Goal: Find specific page/section: Find specific page/section

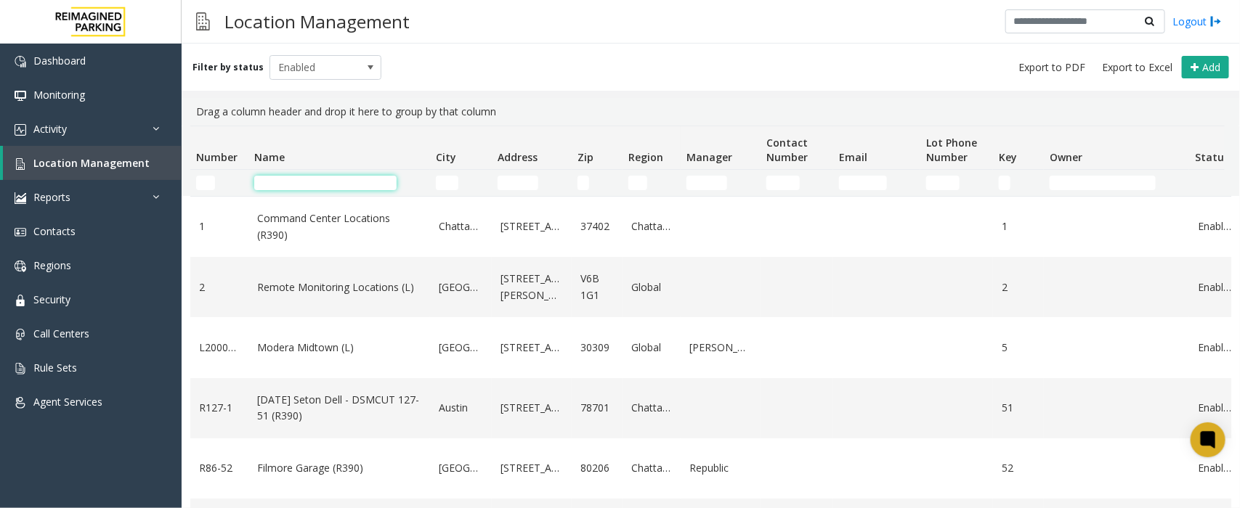
click at [287, 180] on input "Name Filter" at bounding box center [325, 183] width 142 height 15
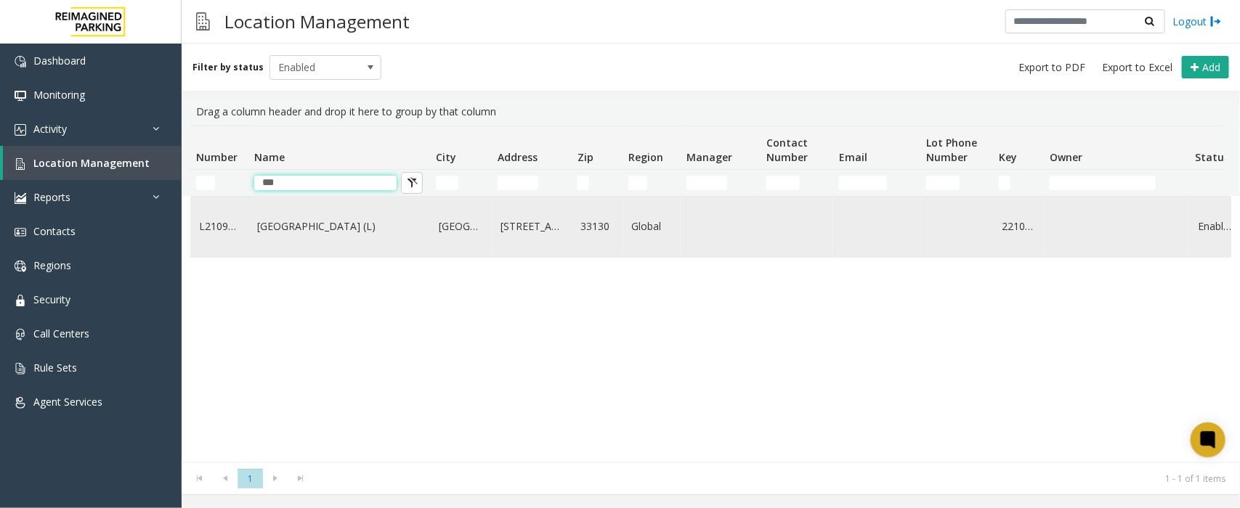
type input "***"
click at [322, 229] on link "[GEOGRAPHIC_DATA] (L)" at bounding box center [339, 227] width 164 height 16
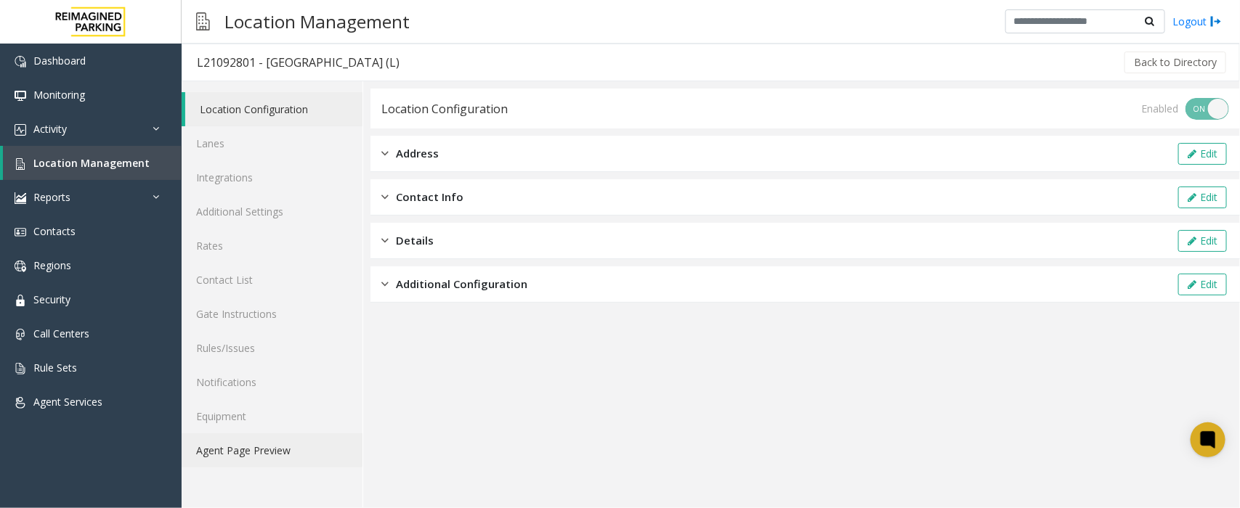
click at [267, 449] on link "Agent Page Preview" at bounding box center [272, 451] width 181 height 34
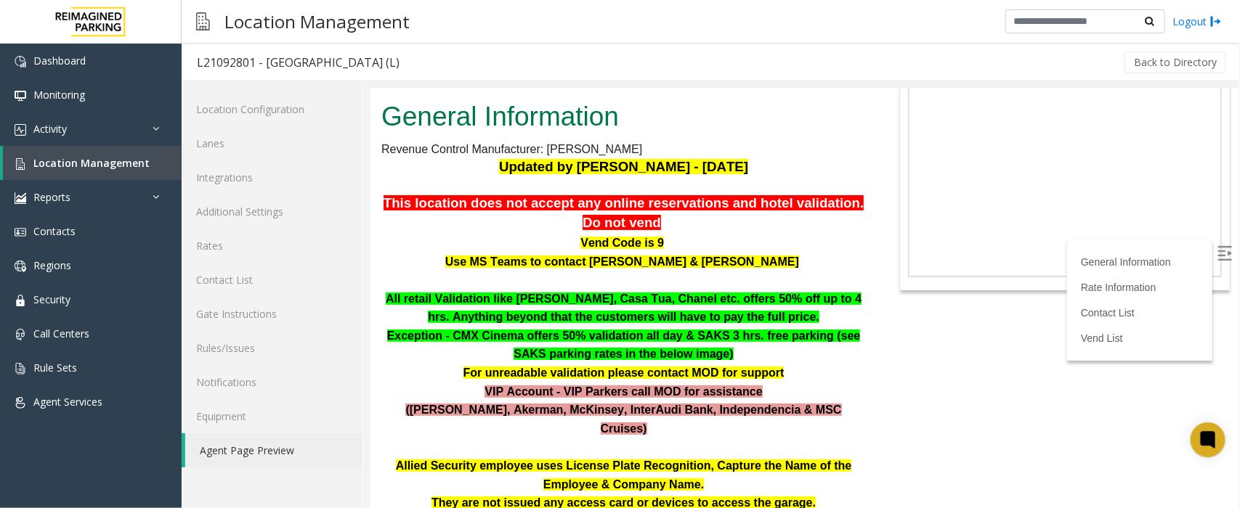
scroll to position [272, 0]
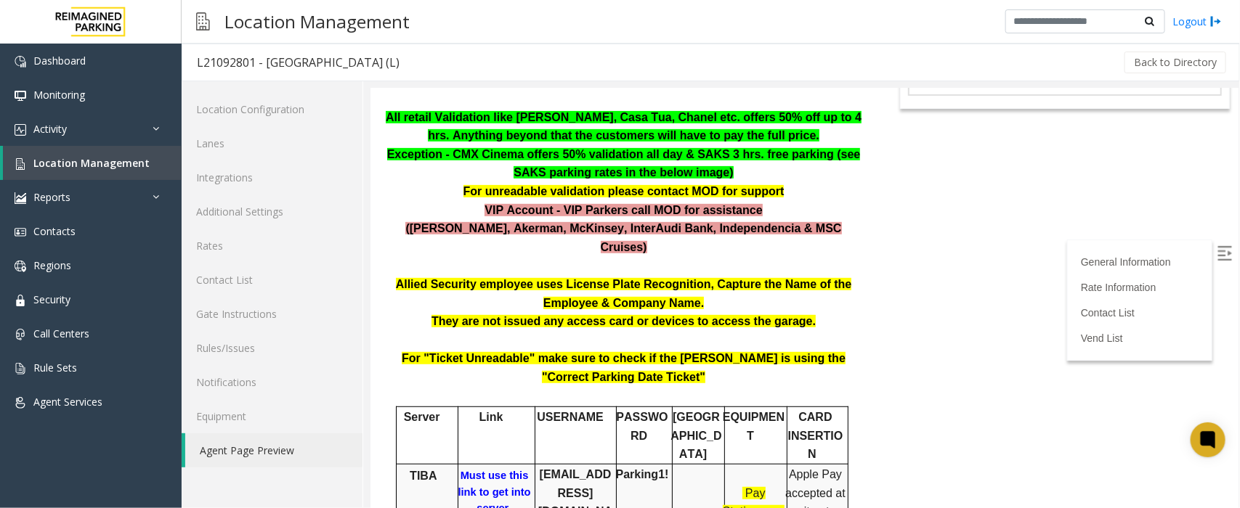
click at [487, 469] on b "Must use this link to get into server" at bounding box center [493, 491] width 73 height 44
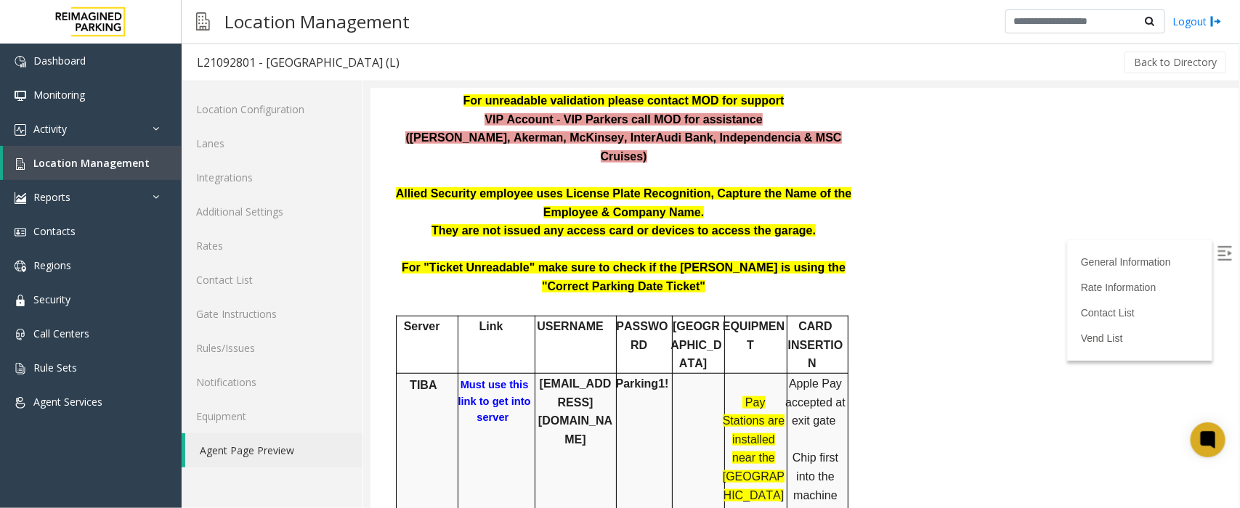
click at [489, 378] on b "Must use this link to get into server" at bounding box center [493, 400] width 73 height 44
drag, startPoint x: 599, startPoint y: 344, endPoint x: 531, endPoint y: 327, distance: 70.3
click at [537, 377] on b "[EMAIL_ADDRESS][DOMAIN_NAME]" at bounding box center [574, 411] width 74 height 68
copy b "[EMAIL_ADDRESS][DOMAIN_NAME]"
drag, startPoint x: 660, startPoint y: 328, endPoint x: 615, endPoint y: 325, distance: 45.1
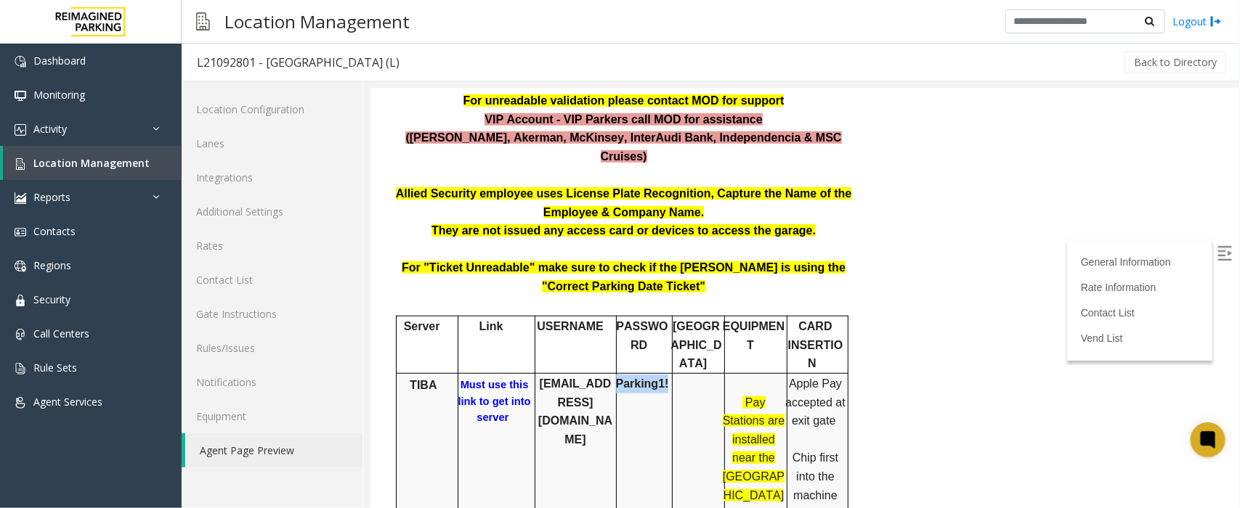
click at [615, 374] on p "Parking1!" at bounding box center [641, 383] width 57 height 19
copy b "Parking1!"
click at [225, 241] on link "Rates" at bounding box center [272, 246] width 181 height 34
